Goal: Use online tool/utility

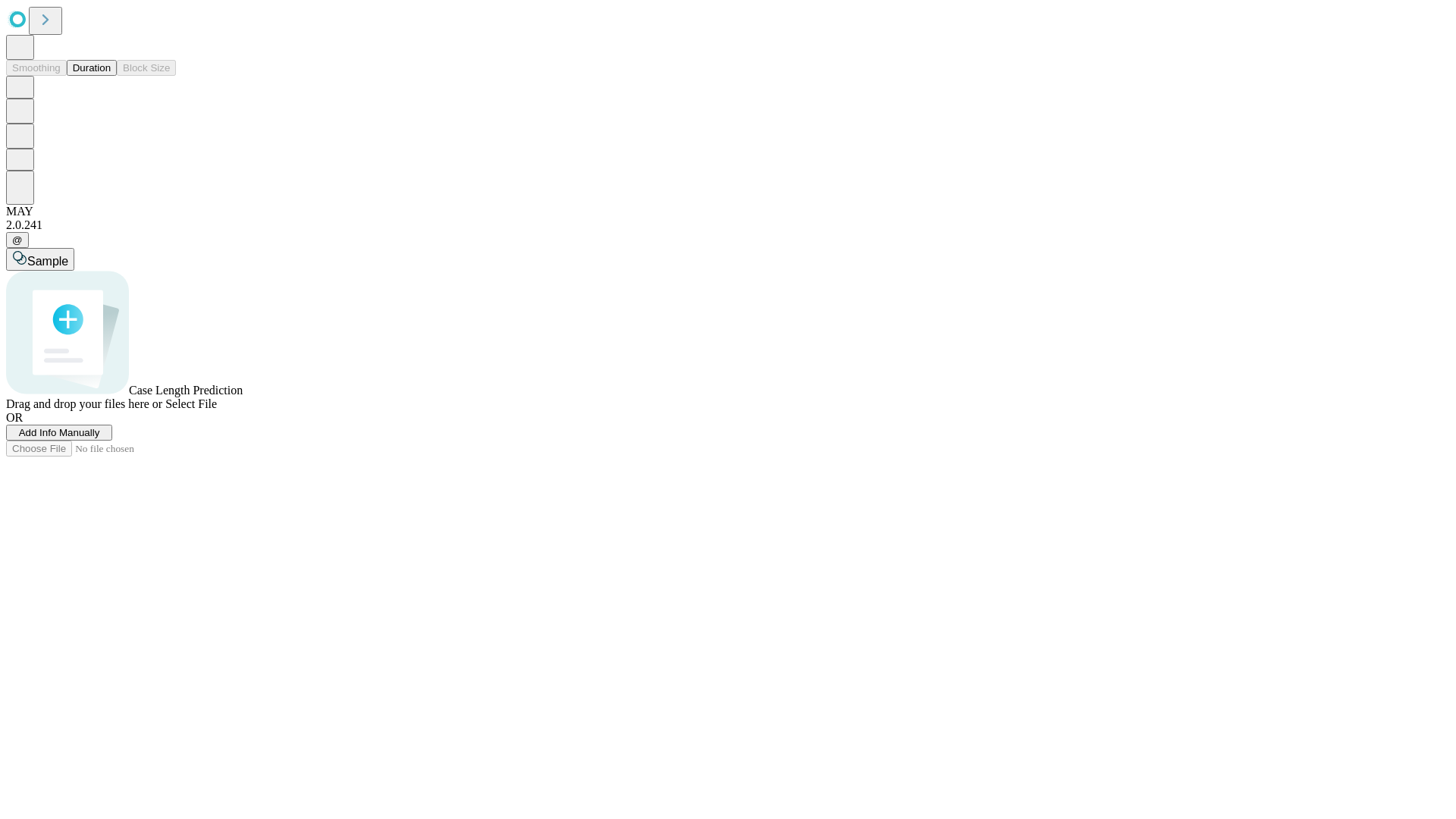
click at [217, 410] on span "Select File" at bounding box center [191, 404] width 52 height 13
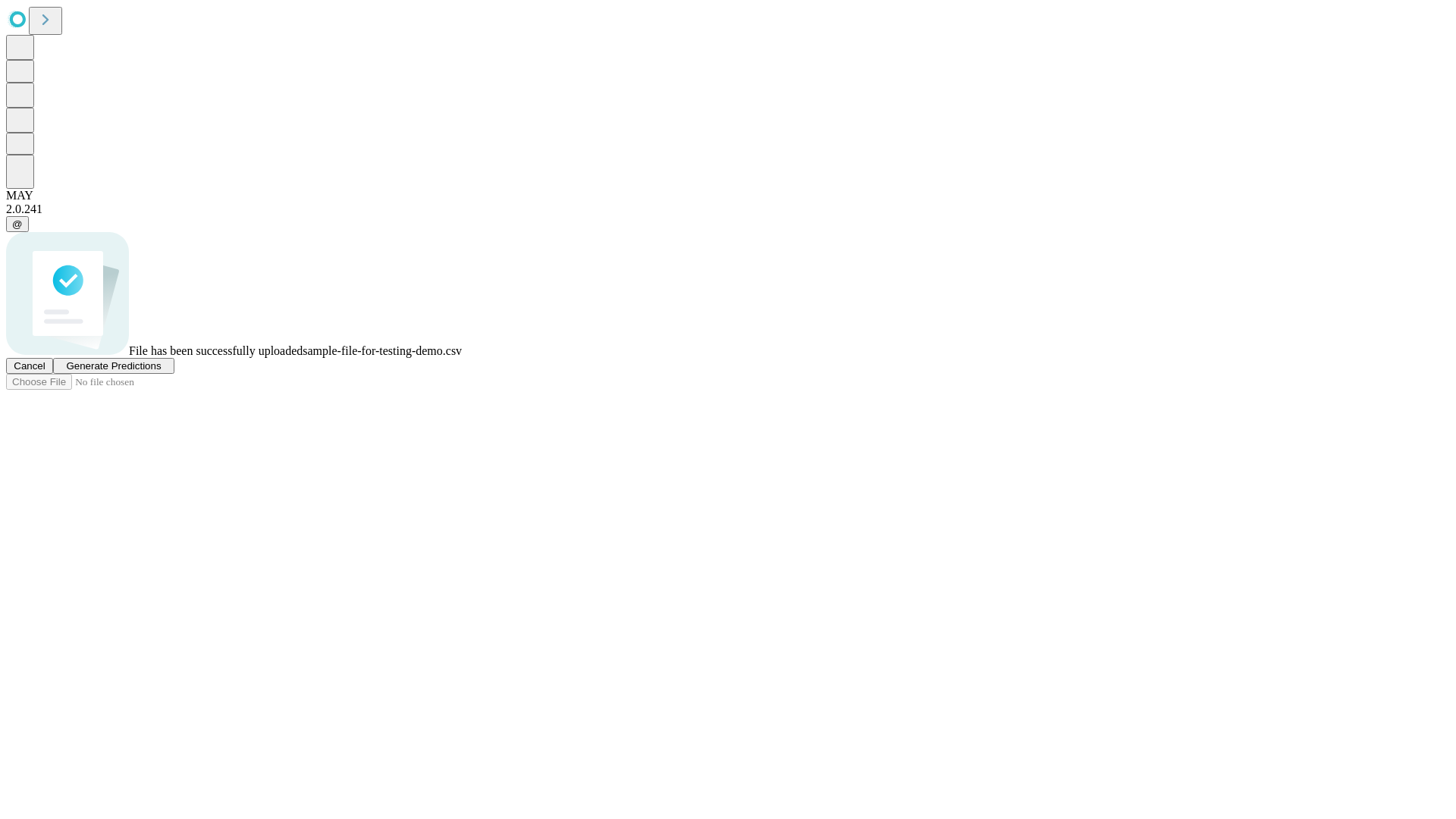
click at [160, 371] on span "Generate Predictions" at bounding box center [113, 367] width 94 height 11
